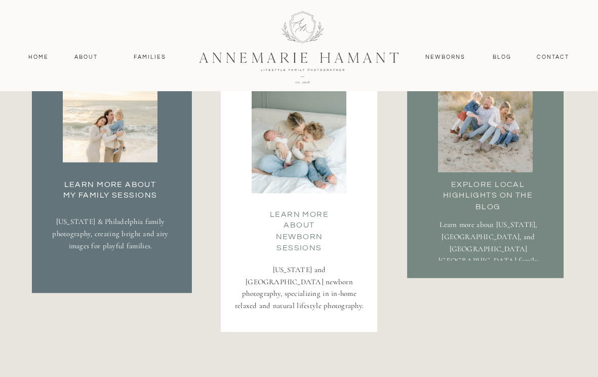
scroll to position [1859, 0]
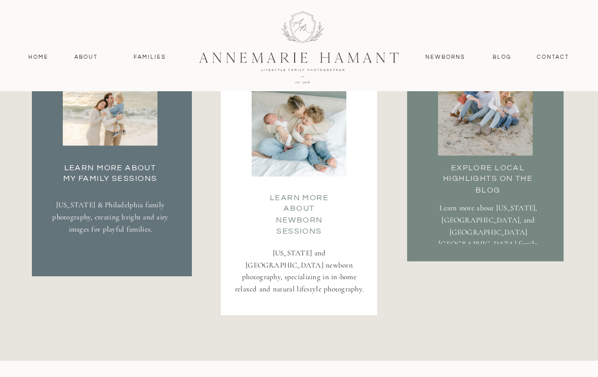
click at [110, 178] on h3 "Learn More about my family Sessions" at bounding box center [110, 172] width 105 height 20
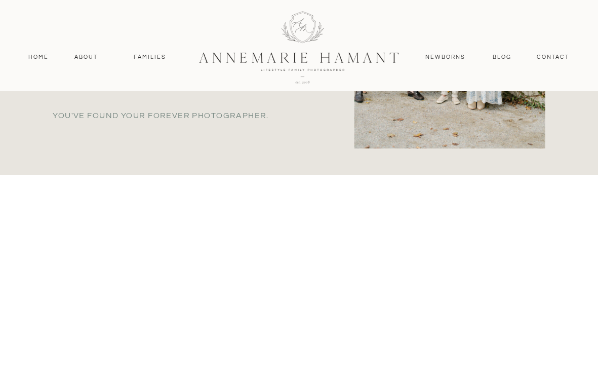
scroll to position [487, 0]
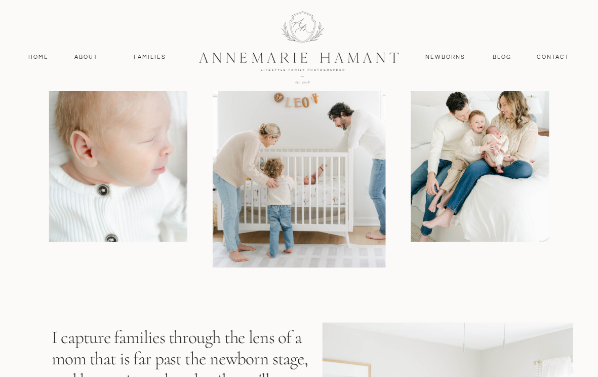
scroll to position [899, 0]
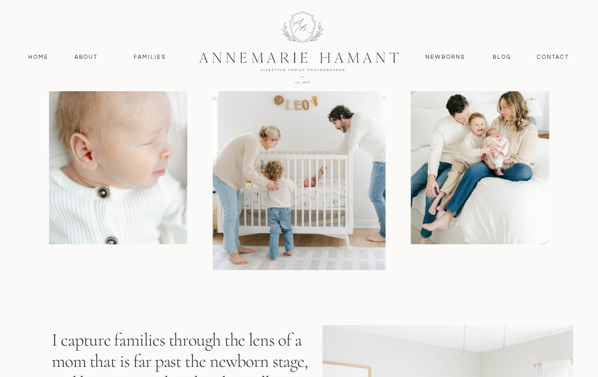
click at [265, 194] on img at bounding box center [299, 140] width 173 height 259
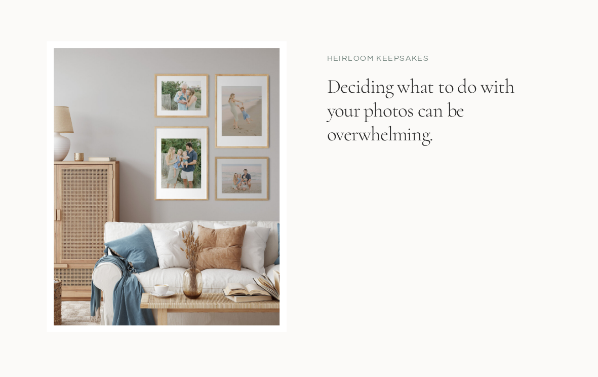
scroll to position [4492, 0]
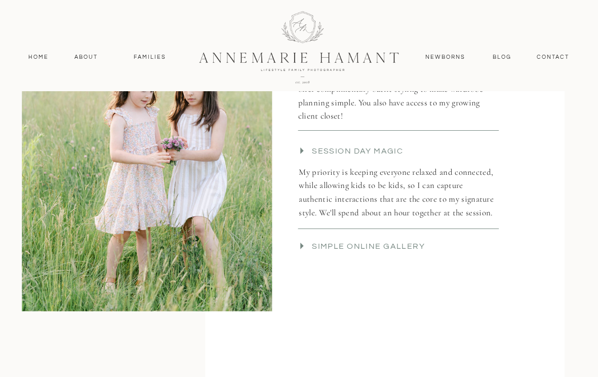
scroll to position [2156, 0]
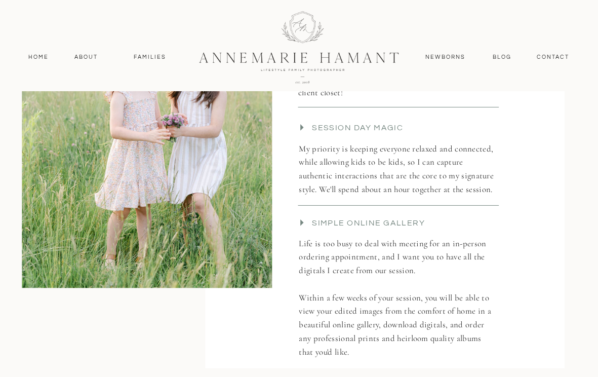
click at [303, 222] on icon at bounding box center [301, 222] width 3 height 7
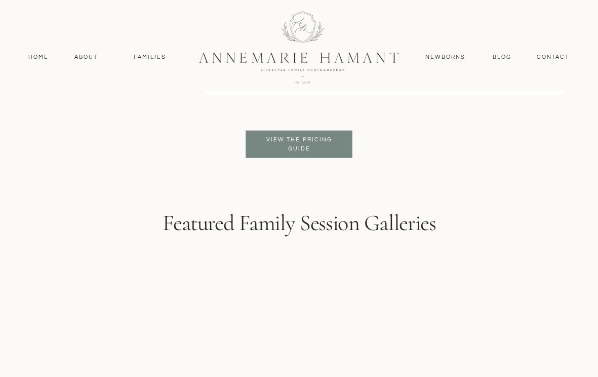
scroll to position [2430, 0]
click at [299, 153] on div at bounding box center [299, 143] width 107 height 27
